Goal: Find specific page/section: Find specific page/section

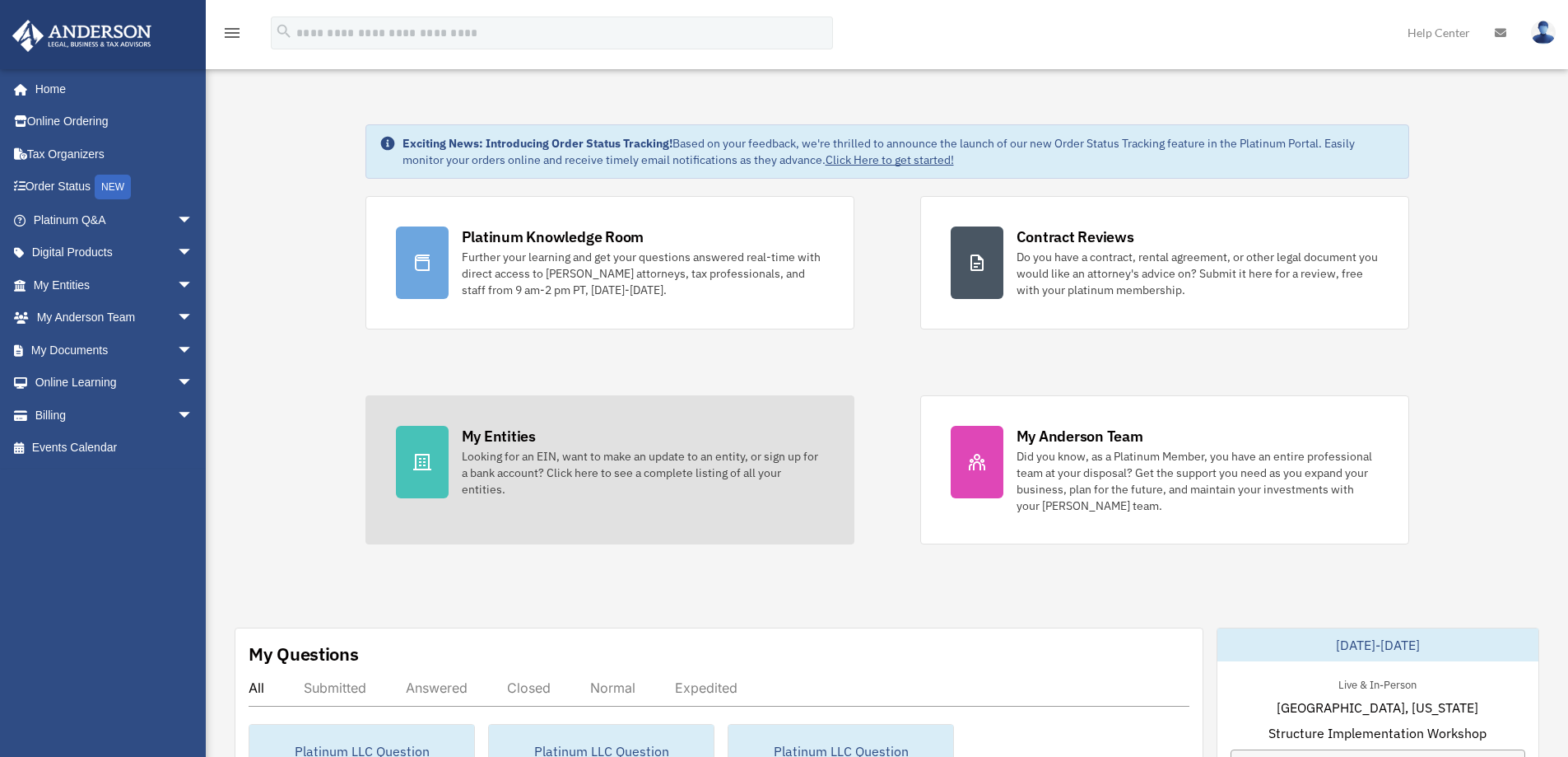
click at [493, 440] on div "My Entities" at bounding box center [499, 436] width 74 height 20
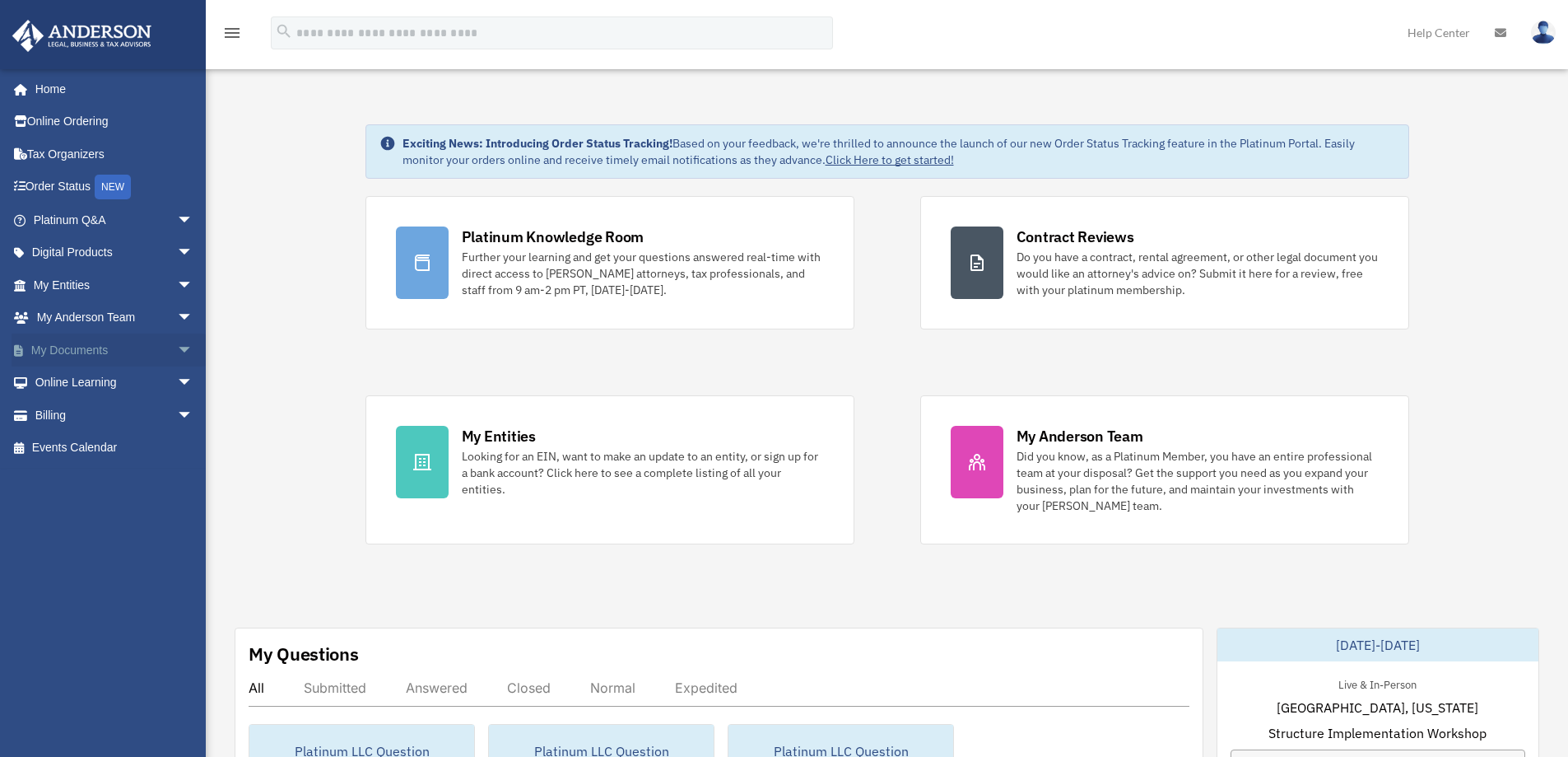
click at [177, 343] on span "arrow_drop_down" at bounding box center [193, 350] width 33 height 33
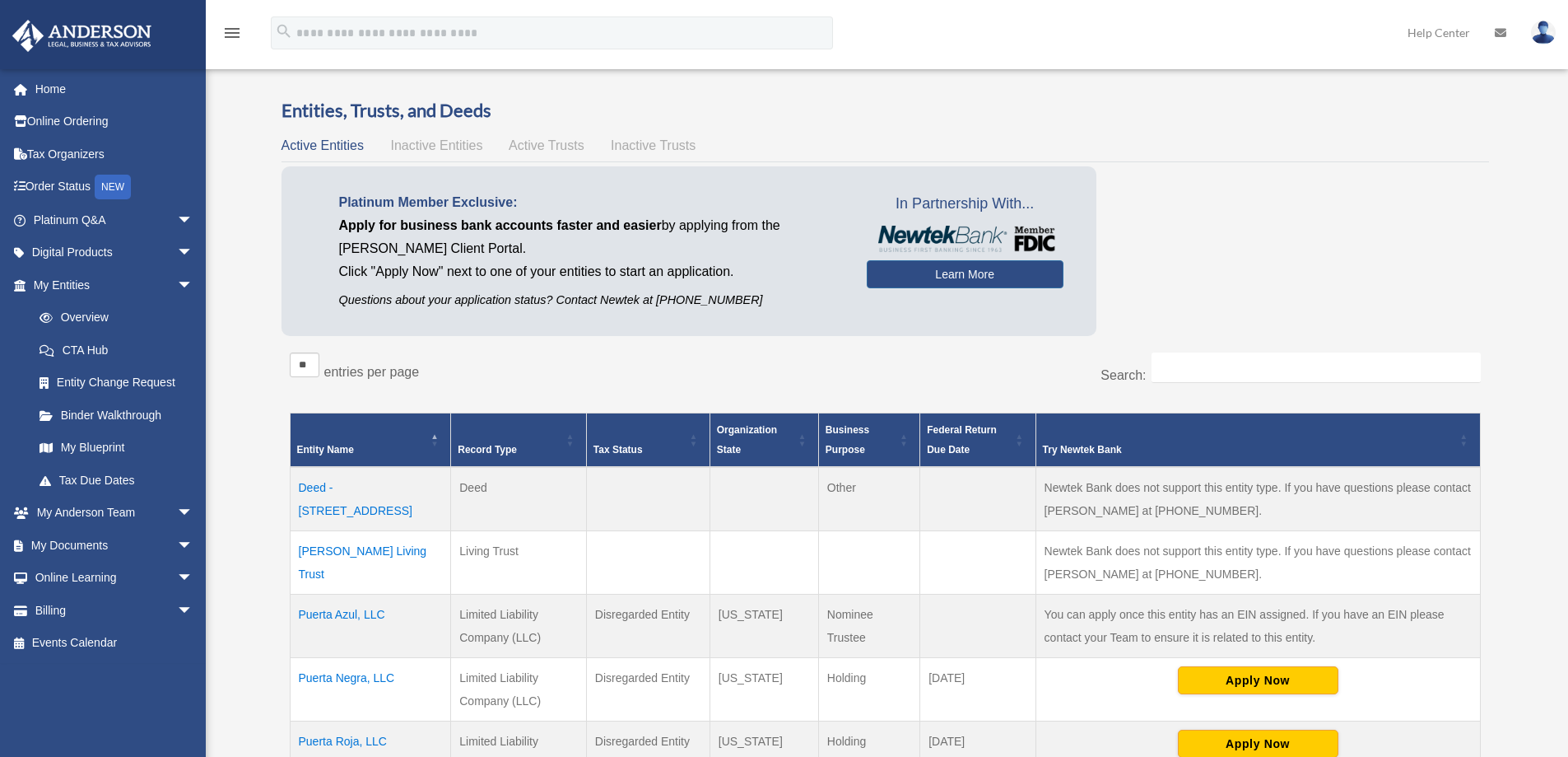
scroll to position [412, 0]
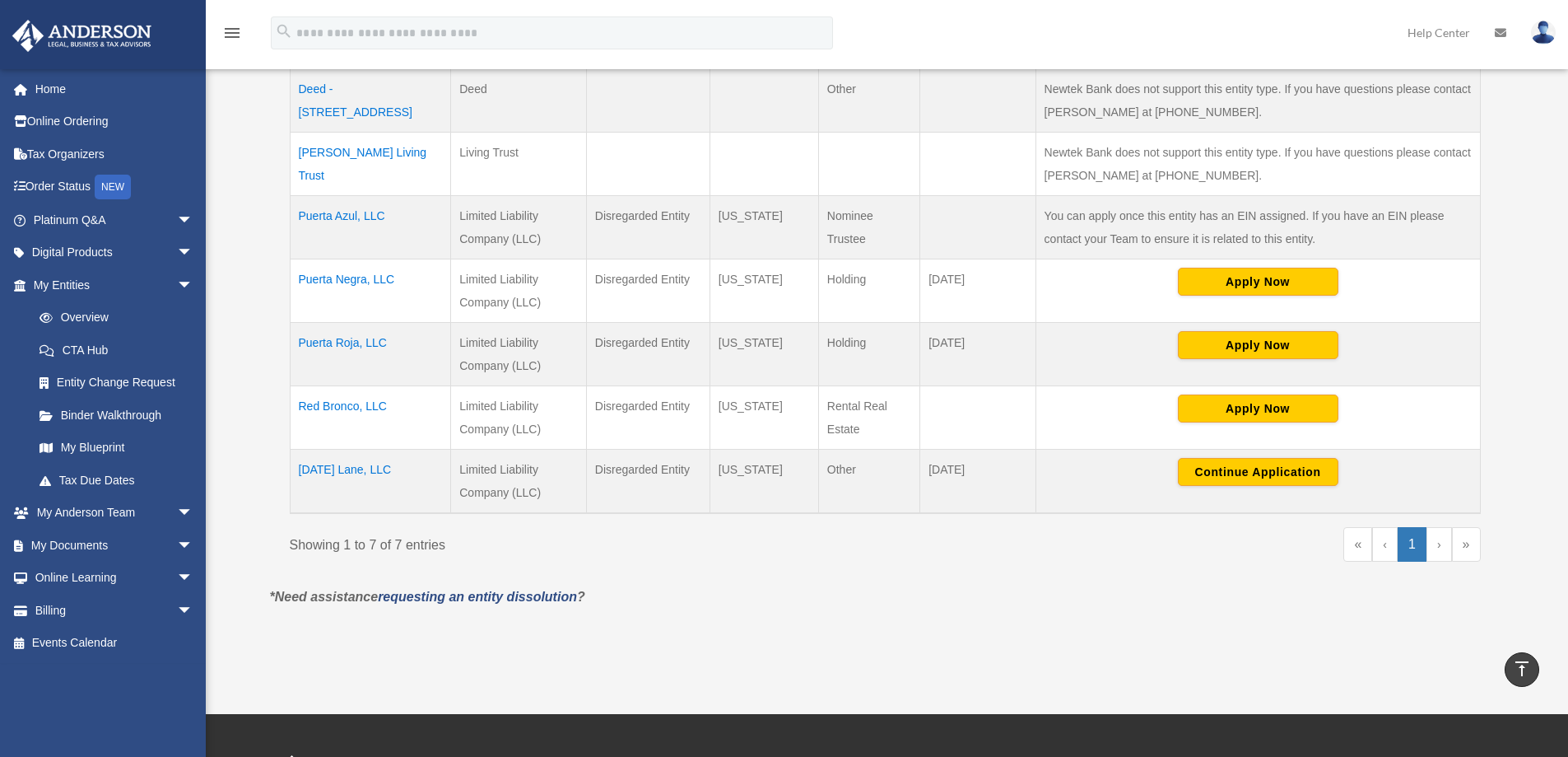
click at [330, 465] on td "Tomorrow Lane, LLC" at bounding box center [370, 481] width 161 height 64
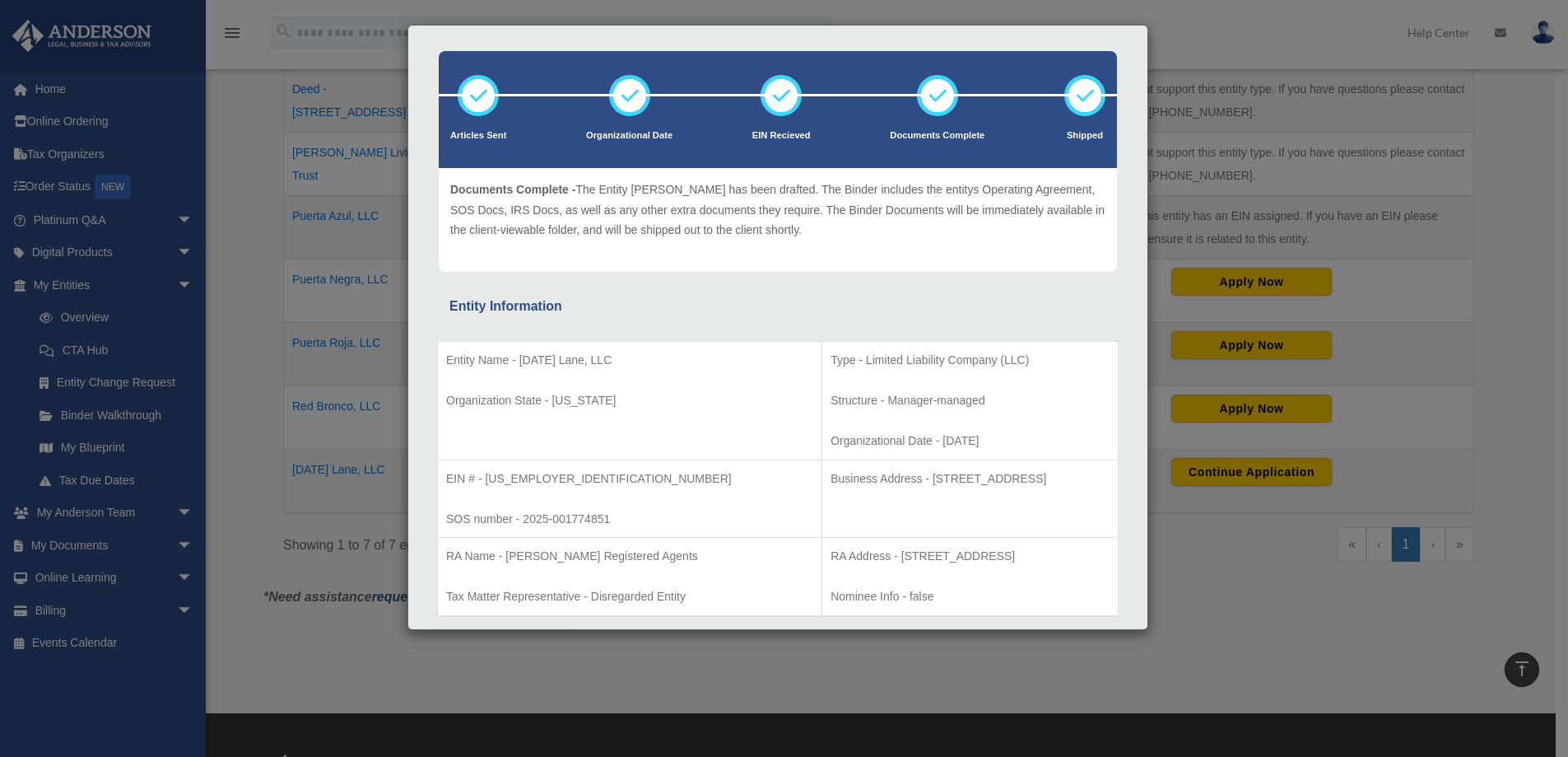
scroll to position [0, 0]
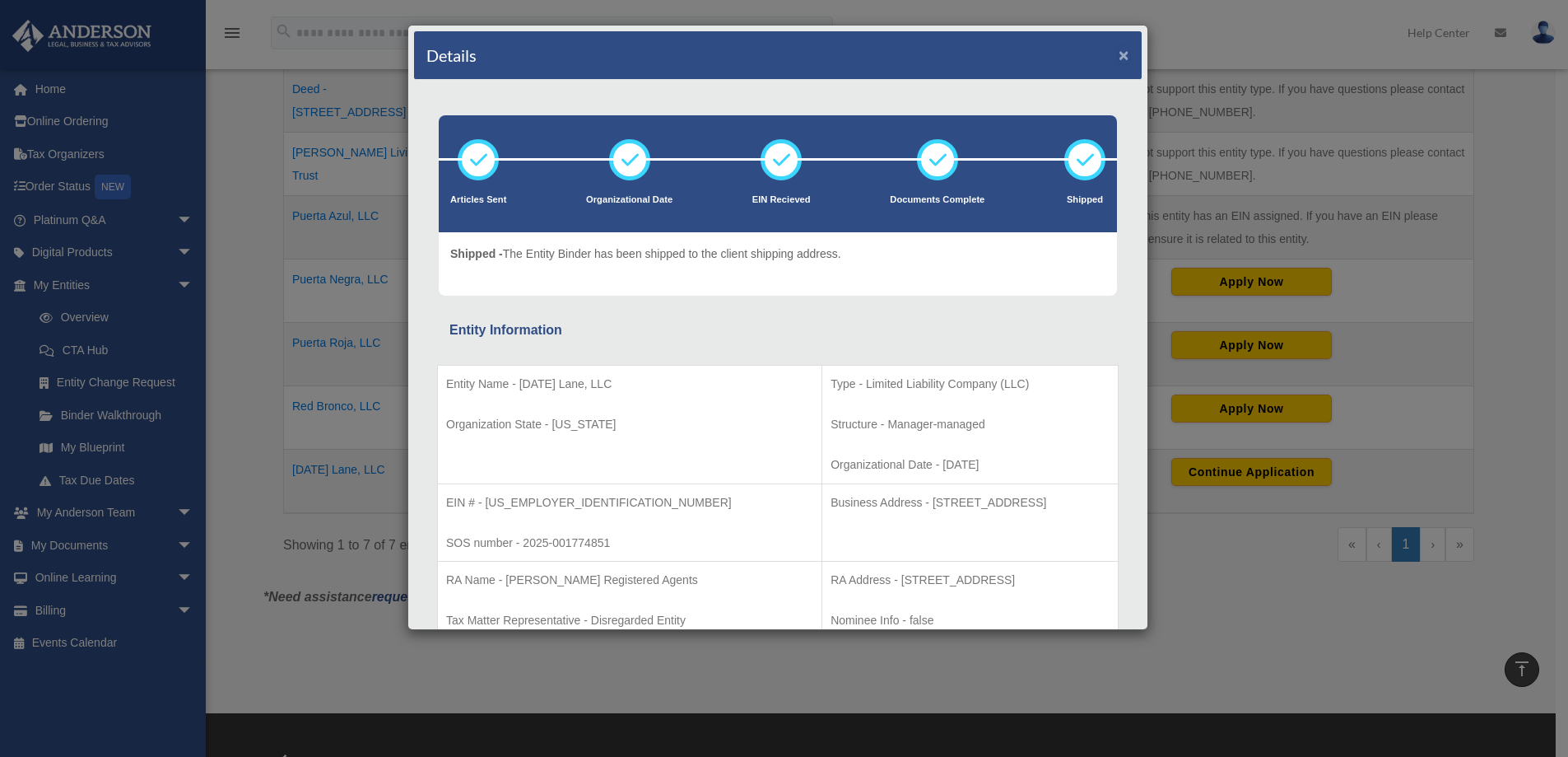
click at [1119, 54] on button "×" at bounding box center [1125, 55] width 11 height 18
